Goal: Information Seeking & Learning: Learn about a topic

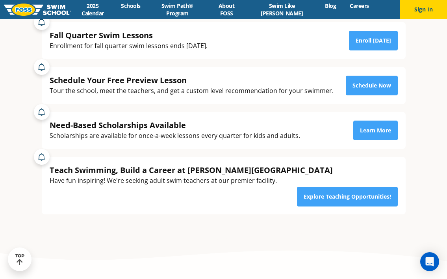
scroll to position [191, 0]
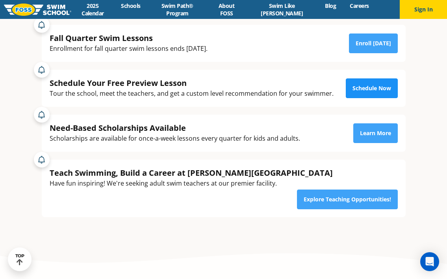
click at [348, 93] on link "Schedule Now" at bounding box center [372, 88] width 52 height 20
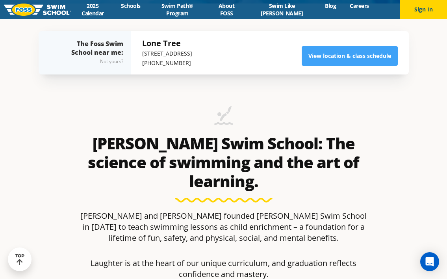
scroll to position [281, 0]
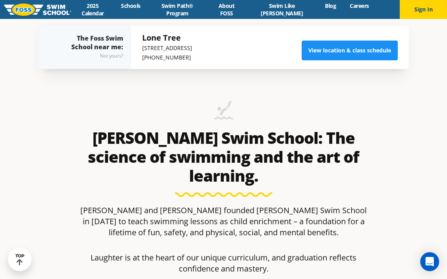
click at [386, 53] on link "View location & class schedule" at bounding box center [350, 51] width 96 height 20
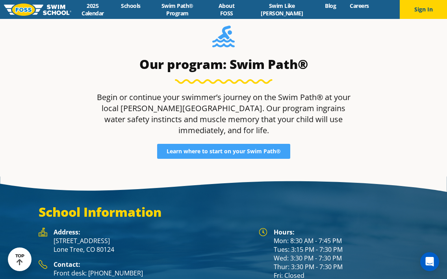
scroll to position [967, 0]
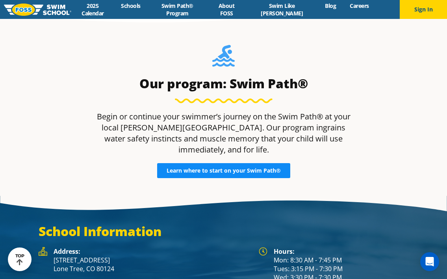
click at [216, 163] on link "Learn where to start on your Swim Path®" at bounding box center [223, 170] width 133 height 15
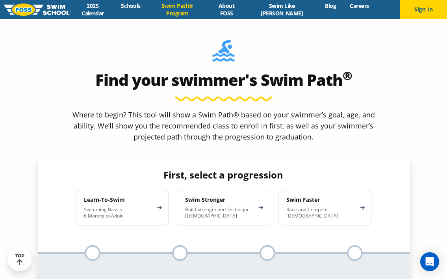
scroll to position [688, 0]
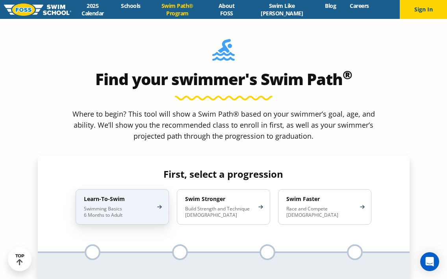
click at [126, 206] on p "Swimming Basics 6 Months to Adult" at bounding box center [118, 212] width 69 height 13
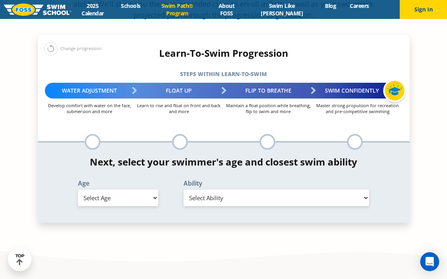
scroll to position [812, 0]
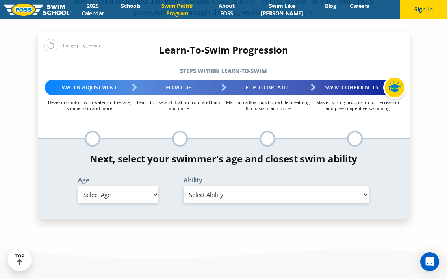
select select "2-years"
select select "2-years-comfortable-with-water-poured-over-face-eyes-and-ears-and-with-ears-in-…"
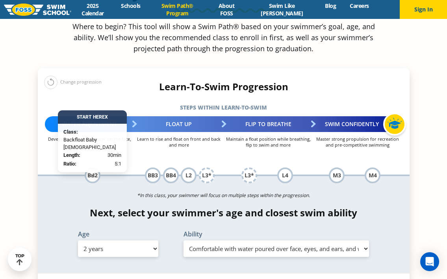
scroll to position [775, 0]
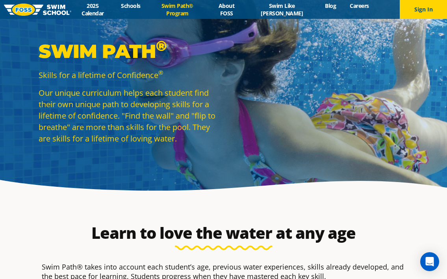
scroll to position [0, 0]
click at [98, 15] on link "2025 Calendar" at bounding box center [92, 9] width 43 height 15
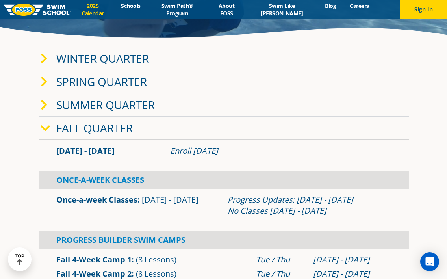
scroll to position [162, 0]
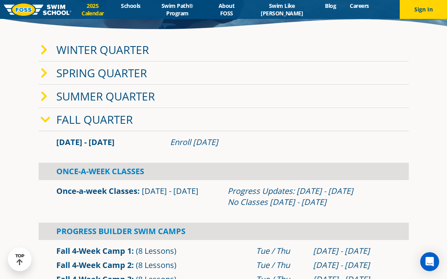
click at [45, 121] on icon at bounding box center [46, 119] width 10 height 11
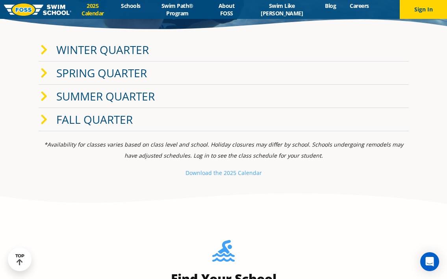
click at [45, 121] on icon at bounding box center [44, 119] width 7 height 11
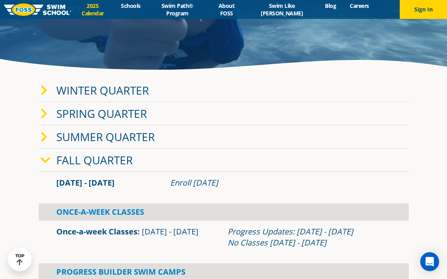
scroll to position [120, 0]
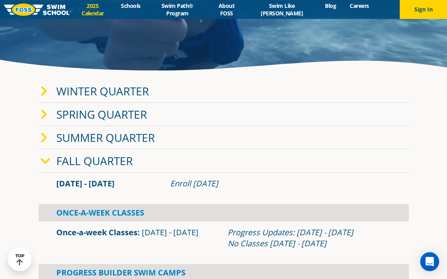
click at [44, 90] on icon at bounding box center [44, 91] width 7 height 11
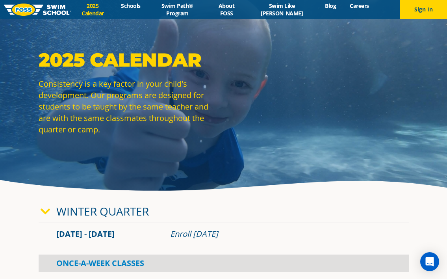
scroll to position [0, 0]
click at [93, 15] on link "2025 Calendar" at bounding box center [92, 9] width 43 height 15
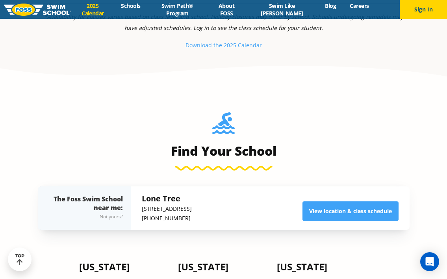
scroll to position [465, 0]
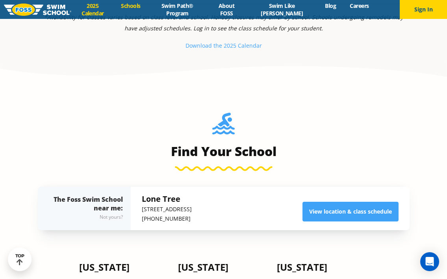
click at [132, 7] on link "Schools" at bounding box center [130, 5] width 33 height 7
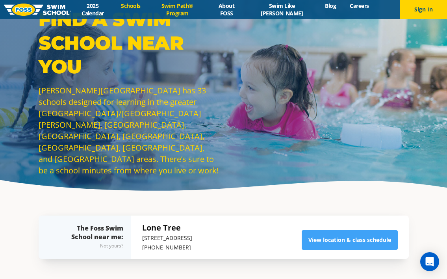
click at [177, 10] on link "Swim Path® Program" at bounding box center [177, 9] width 60 height 15
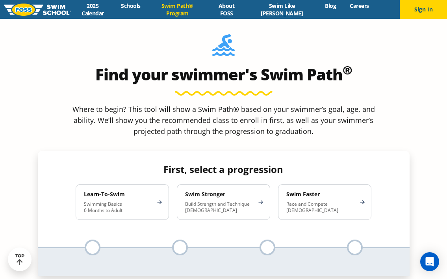
scroll to position [689, 0]
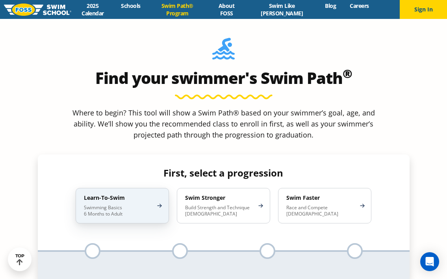
click at [149, 188] on div "Learn-To-Swim Swimming Basics 6 Months to Adult" at bounding box center [122, 205] width 93 height 35
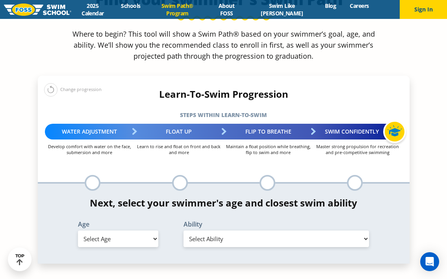
scroll to position [811, 0]
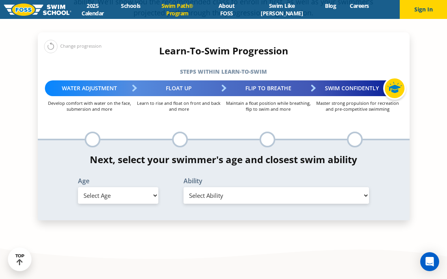
select select "2-years"
select select "2-years-comfortable-with-water-poured-over-face-eyes-and-ears-and-with-ears-in-…"
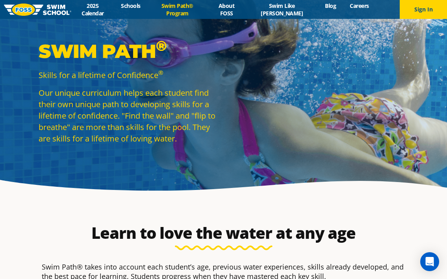
scroll to position [0, 0]
click at [241, 14] on link "About FOSS" at bounding box center [227, 9] width 38 height 15
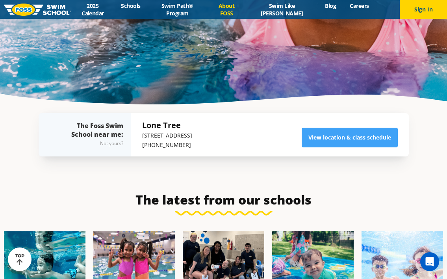
scroll to position [1720, 0]
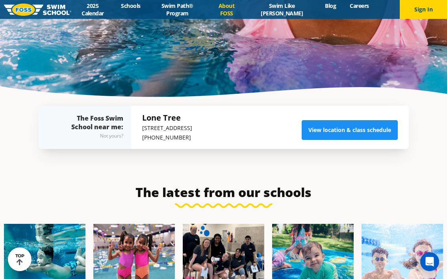
click at [322, 120] on link "View location & class schedule" at bounding box center [350, 130] width 96 height 20
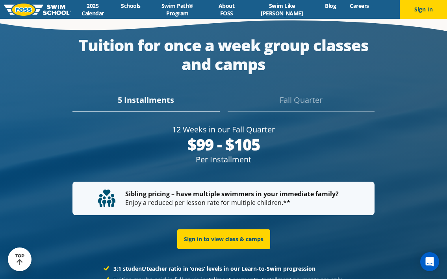
scroll to position [1451, 0]
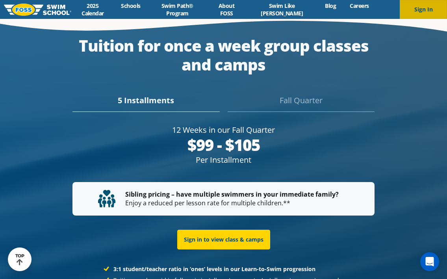
click at [401, 8] on button "Sign In" at bounding box center [423, 9] width 47 height 19
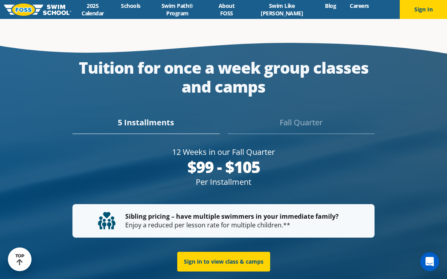
scroll to position [1456, 0]
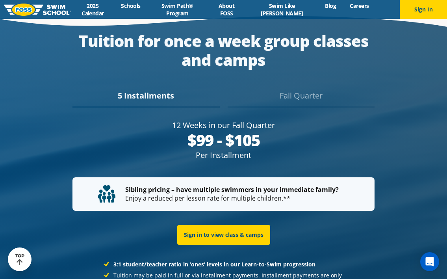
click at [309, 90] on div "Fall Quarter" at bounding box center [301, 98] width 147 height 17
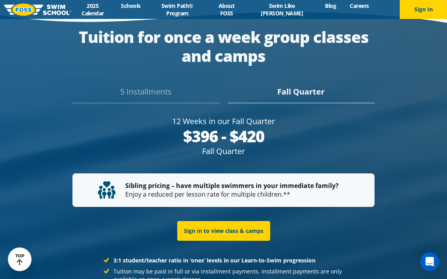
scroll to position [1456, 0]
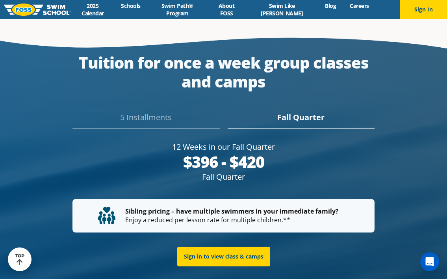
click at [165, 112] on div "5 Installments" at bounding box center [146, 120] width 147 height 17
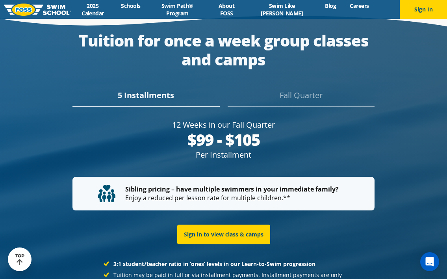
click at [297, 89] on div "Fall Quarter" at bounding box center [301, 97] width 147 height 17
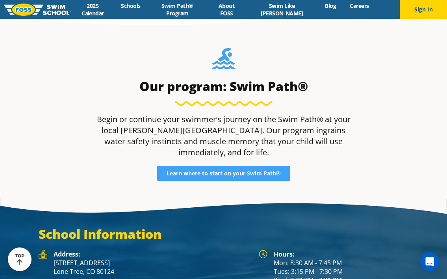
scroll to position [943, 0]
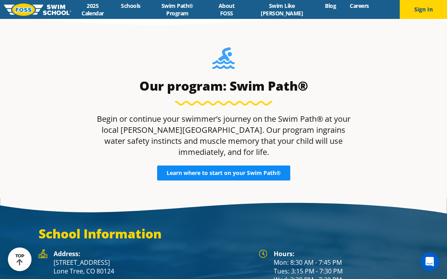
click at [169, 170] on span "Learn where to start on your Swim Path®" at bounding box center [224, 173] width 114 height 6
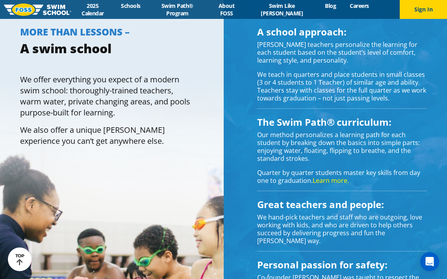
scroll to position [127, 0]
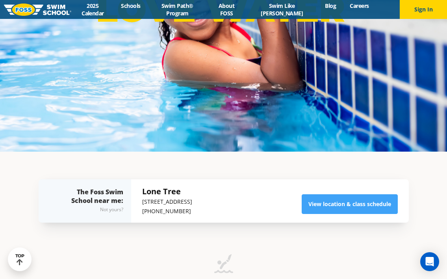
click at [28, 13] on img at bounding box center [37, 10] width 67 height 12
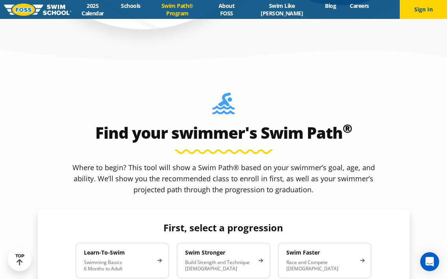
scroll to position [635, 0]
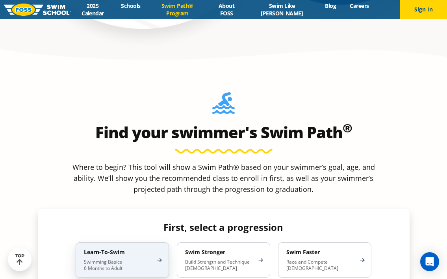
click at [143, 242] on div "Learn-To-Swim Swimming Basics 6 Months to Adult" at bounding box center [122, 259] width 93 height 35
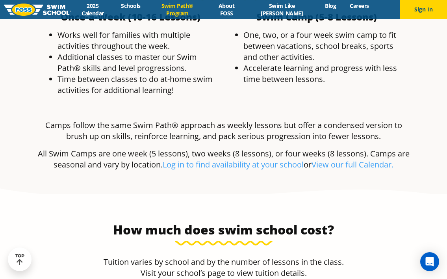
scroll to position [1535, 0]
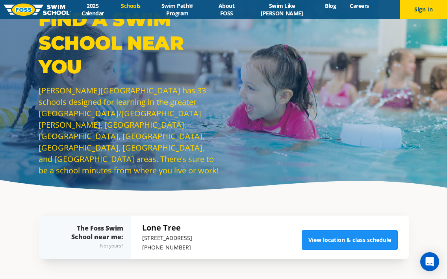
click at [352, 236] on link "View location & class schedule" at bounding box center [350, 240] width 96 height 20
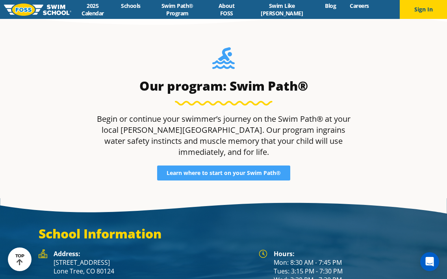
scroll to position [752, 0]
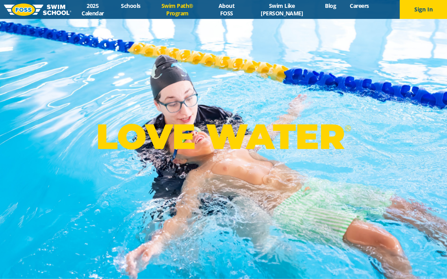
click at [190, 2] on link "Swim Path® Program" at bounding box center [177, 9] width 60 height 15
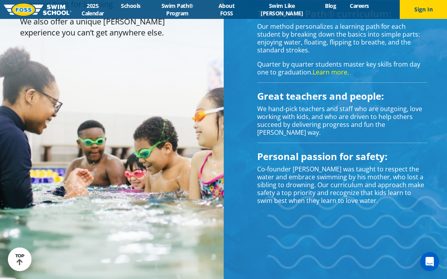
scroll to position [351, 0]
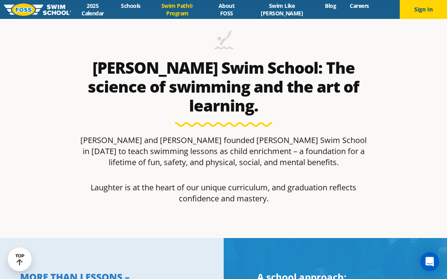
click at [194, 9] on link "Swim Path® Program" at bounding box center [177, 9] width 60 height 15
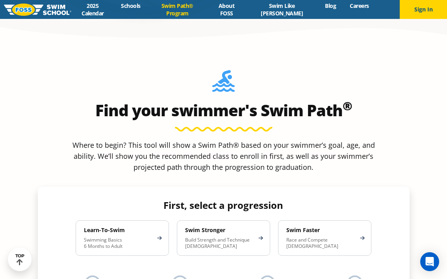
scroll to position [656, 0]
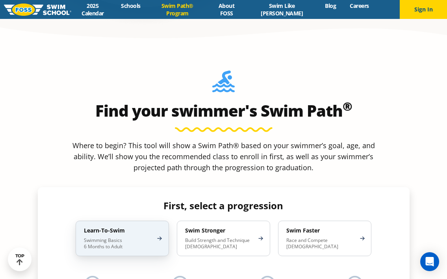
click at [143, 221] on div "Learn-To-Swim Swimming Basics 6 Months to Adult" at bounding box center [122, 238] width 93 height 35
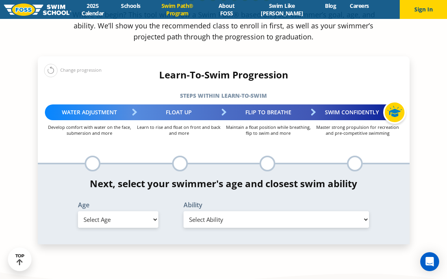
scroll to position [787, 0]
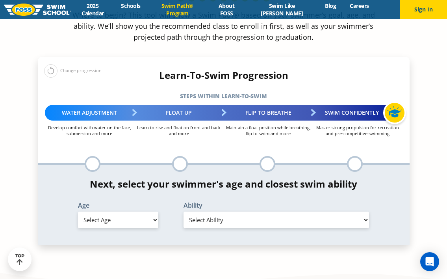
select select "adult-18-years-"
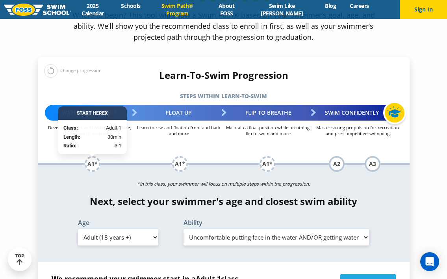
select select "adult-18-years--swims-front-crawl-and-backstroke-for-25-ft-with-a-flip-from-sto…"
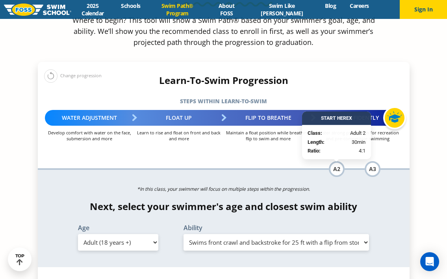
scroll to position [781, 0]
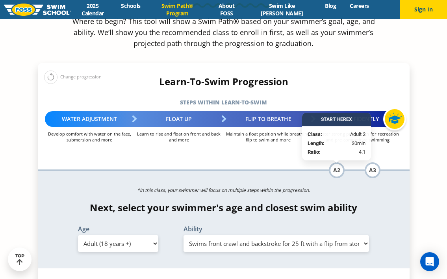
select select "2-years"
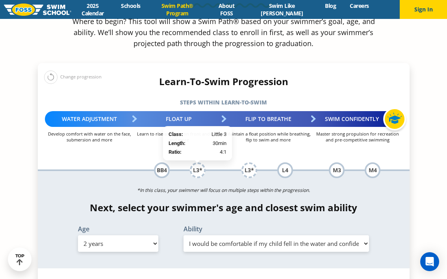
click at [200, 162] on div "L3*" at bounding box center [198, 170] width 16 height 16
click at [162, 162] on div "BB4" at bounding box center [162, 170] width 16 height 16
select select "2-years-comfortable-with-water-poured-over-face-eyes-and-ears-and-with-ears-in-…"
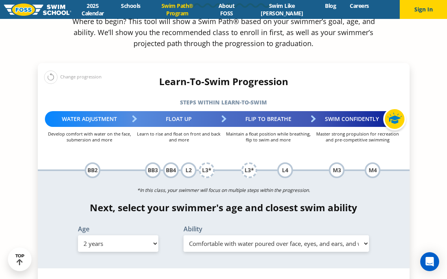
click at [171, 202] on div "Next, select your swimmer's age and closest swim ability Age Select Age 6 month…" at bounding box center [224, 228] width 372 height 52
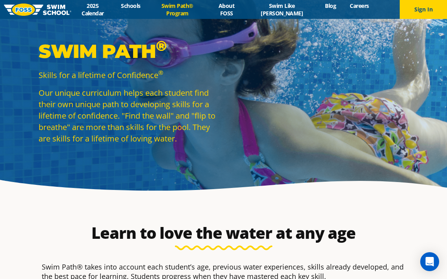
scroll to position [0, 0]
click at [48, 13] on img at bounding box center [37, 10] width 67 height 12
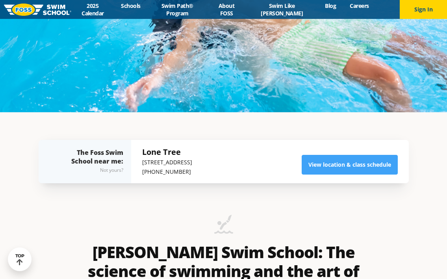
scroll to position [168, 0]
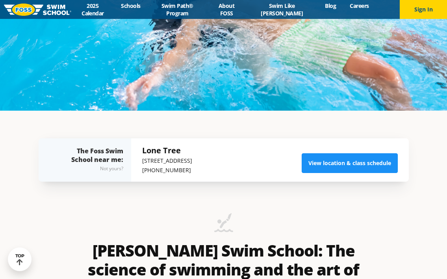
click at [318, 165] on link "View location & class schedule" at bounding box center [350, 163] width 96 height 20
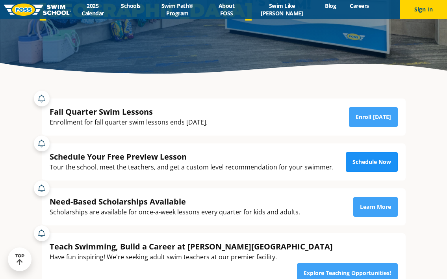
click at [374, 164] on link "Schedule Now" at bounding box center [372, 162] width 52 height 20
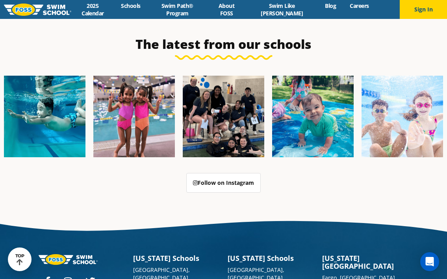
scroll to position [2054, 0]
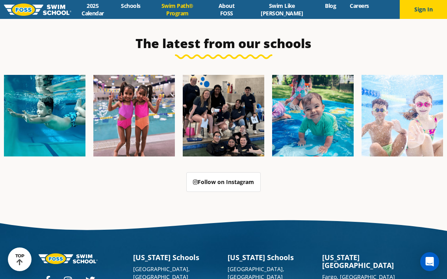
click at [191, 5] on link "Swim Path® Program" at bounding box center [177, 9] width 60 height 15
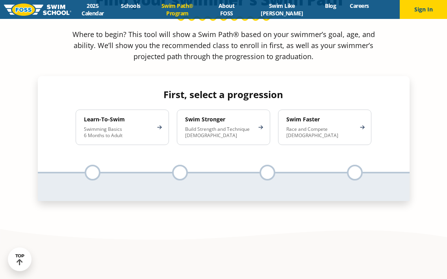
scroll to position [766, 0]
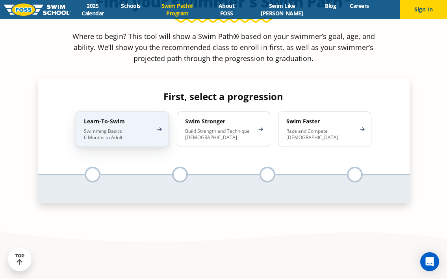
click at [151, 112] on div "Learn-To-Swim Swimming Basics 6 Months to Adult" at bounding box center [122, 129] width 93 height 35
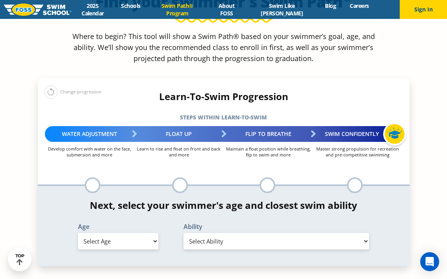
select select "3-years"
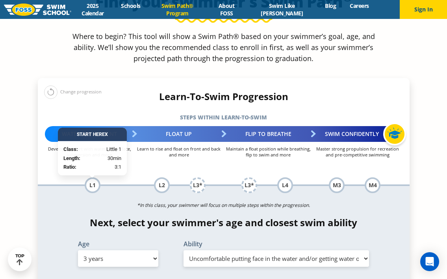
select select "3-years-first-in-water-experience"
select select "2-years"
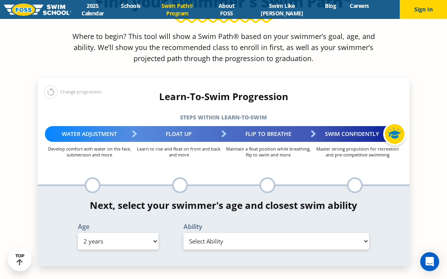
select select "2-years-comfortable-with-water-poured-over-face-eyes-and-ears-and-with-ears-in-…"
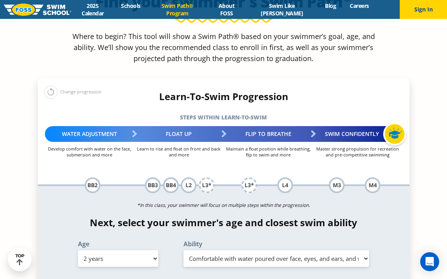
select select "3-years"
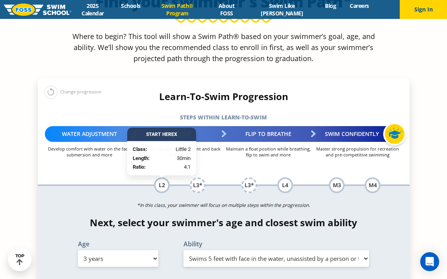
scroll to position [765, 0]
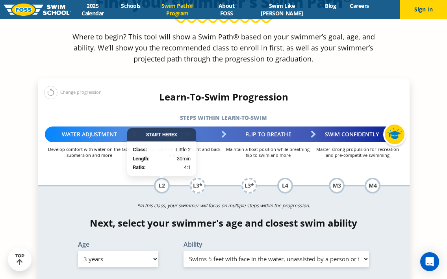
click at [128, 186] on div "*In this class, your swimmer will focus on multiple steps within the progressio…" at bounding box center [224, 234] width 372 height 97
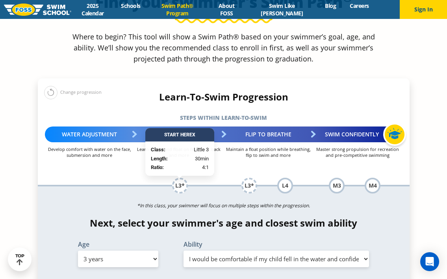
select select "3-years-in-open-water-able-to-swim-for-at-least-15-ft-back-to-safety-while-flip…"
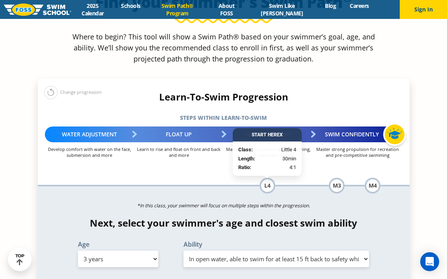
click at [224, 203] on div "*In this class, your swimmer will focus on multiple steps within the progressio…" at bounding box center [224, 234] width 372 height 97
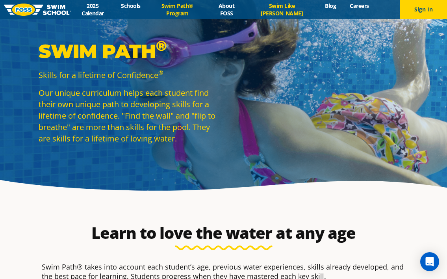
scroll to position [0, 0]
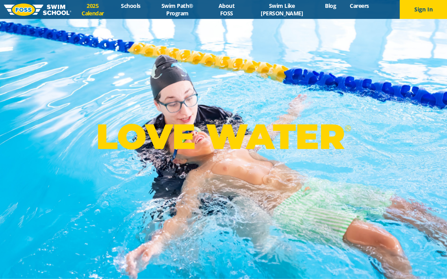
click at [96, 10] on link "2025 Calendar" at bounding box center [92, 9] width 43 height 15
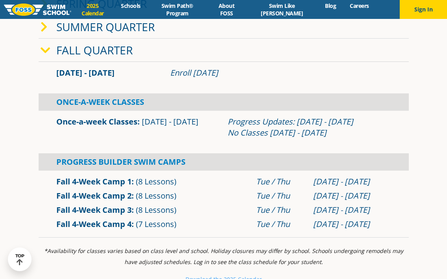
scroll to position [233, 0]
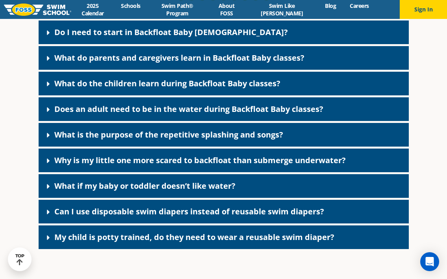
scroll to position [1738, 0]
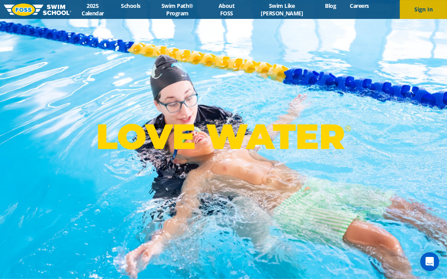
click at [420, 13] on button "Sign In" at bounding box center [423, 9] width 47 height 19
